Goal: Navigation & Orientation: Find specific page/section

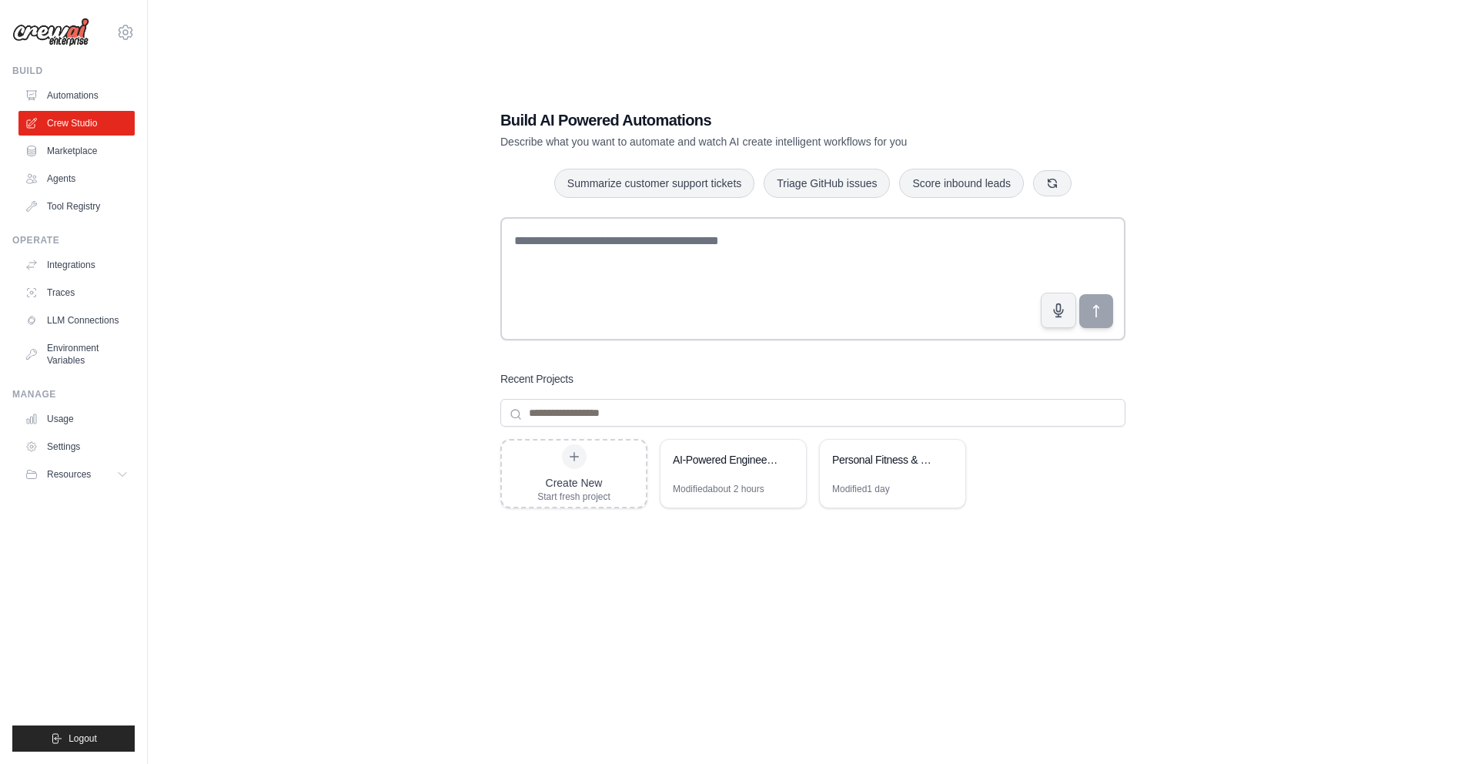
click at [280, 126] on div "Build AI Powered Automations Describe what you want to automate and watch AI cr…" at bounding box center [812, 397] width 1281 height 764
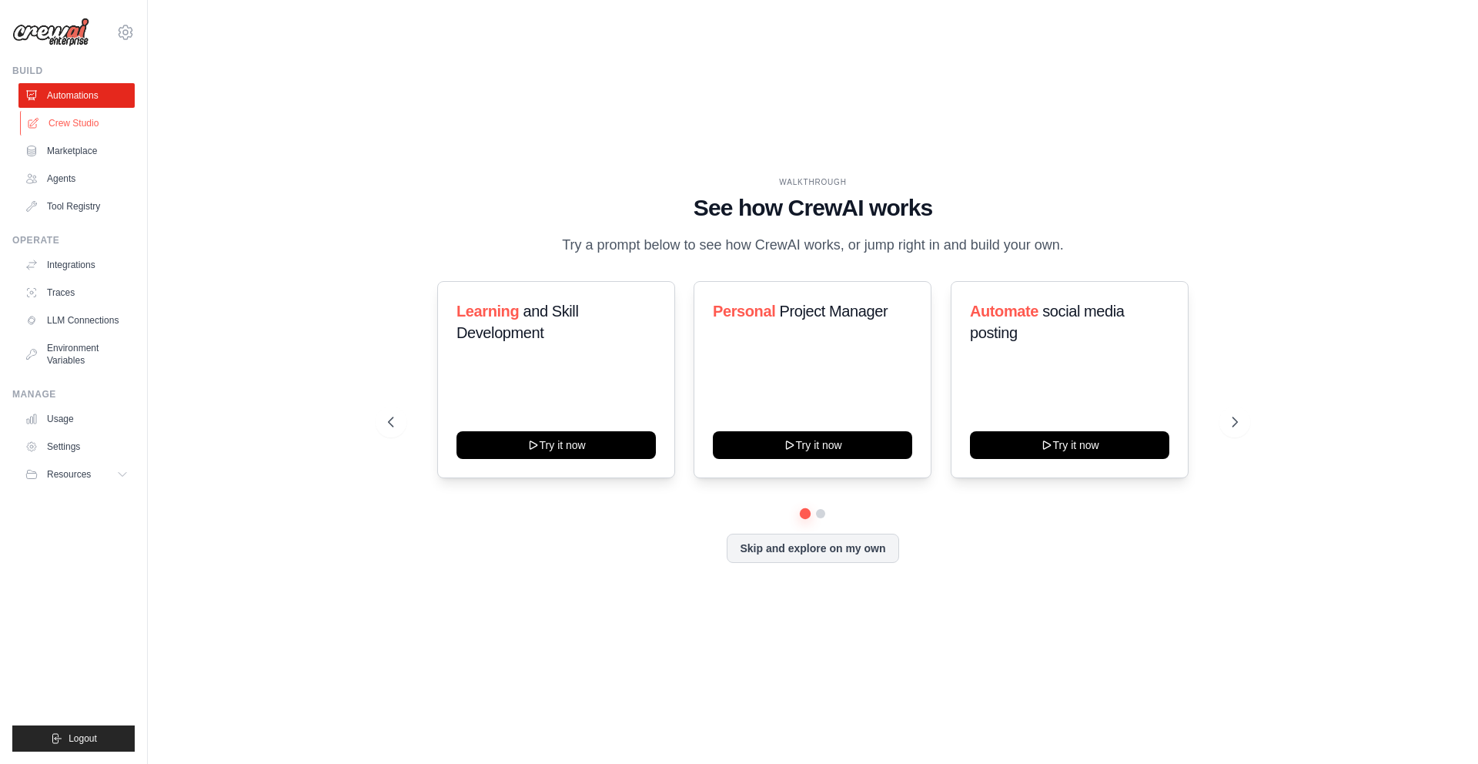
click at [87, 120] on link "Crew Studio" at bounding box center [78, 123] width 116 height 25
